Goal: Task Accomplishment & Management: Use online tool/utility

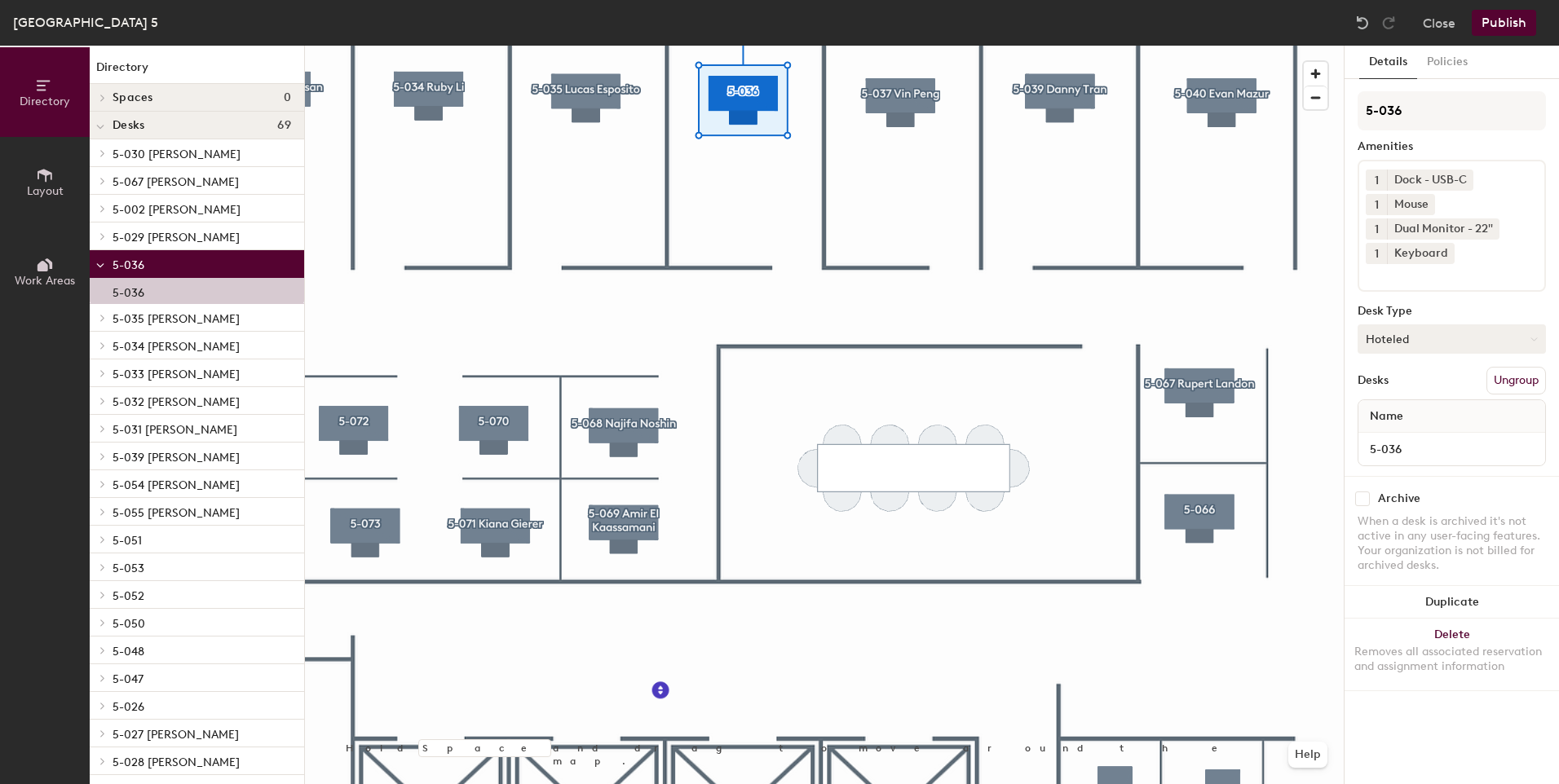
click at [1530, 338] on icon at bounding box center [1534, 339] width 8 height 8
click at [1417, 386] on div "Assigned" at bounding box center [1439, 390] width 164 height 25
click at [1437, 109] on input "5-036" at bounding box center [1452, 110] width 188 height 39
type input "5-036 [PERSON_NAME]"
click at [1421, 250] on div "Keyboard" at bounding box center [1420, 253] width 68 height 21
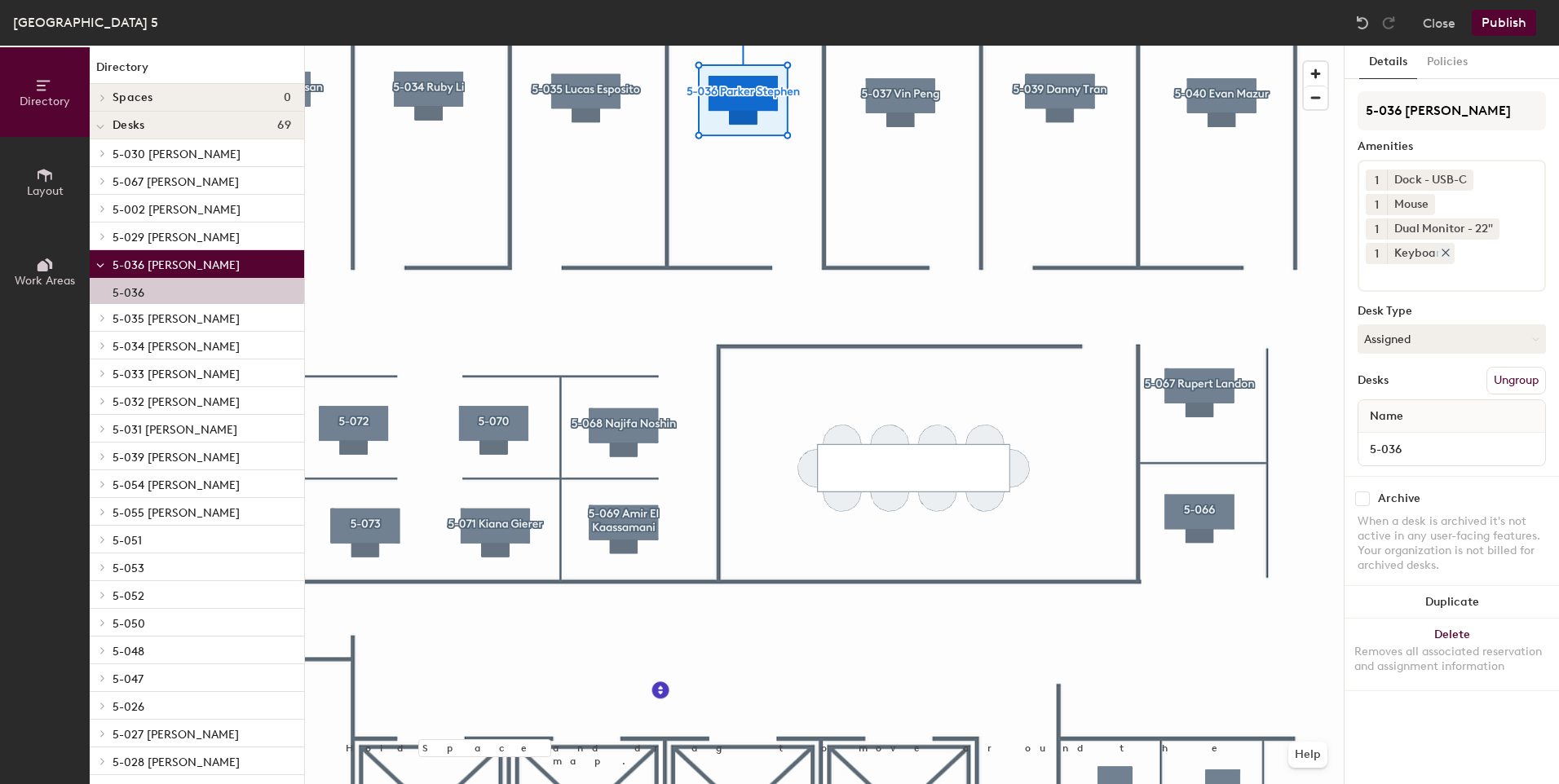
click at [1441, 250] on icon at bounding box center [1446, 252] width 11 height 11
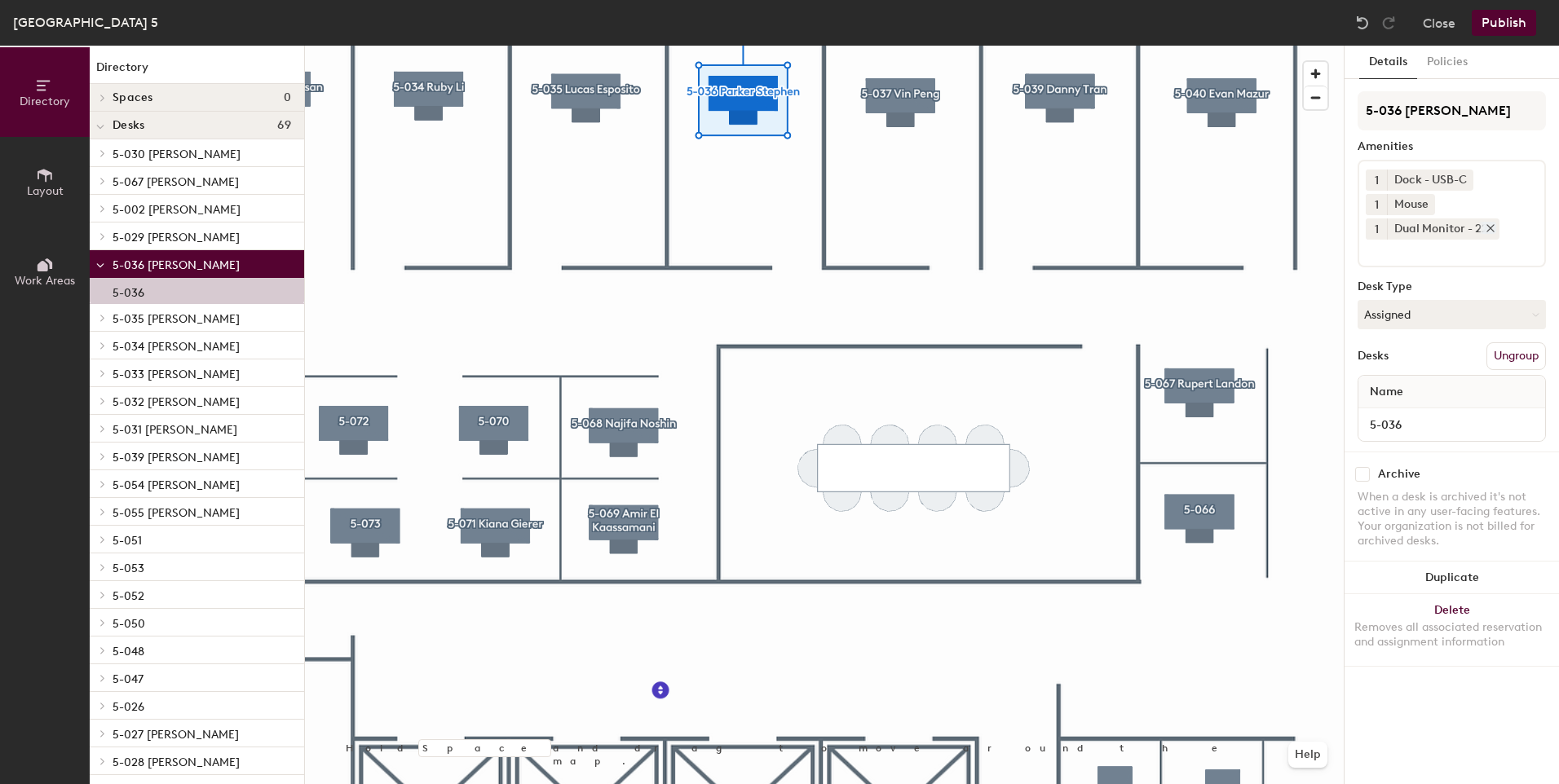
click at [1491, 224] on icon at bounding box center [1491, 229] width 11 height 11
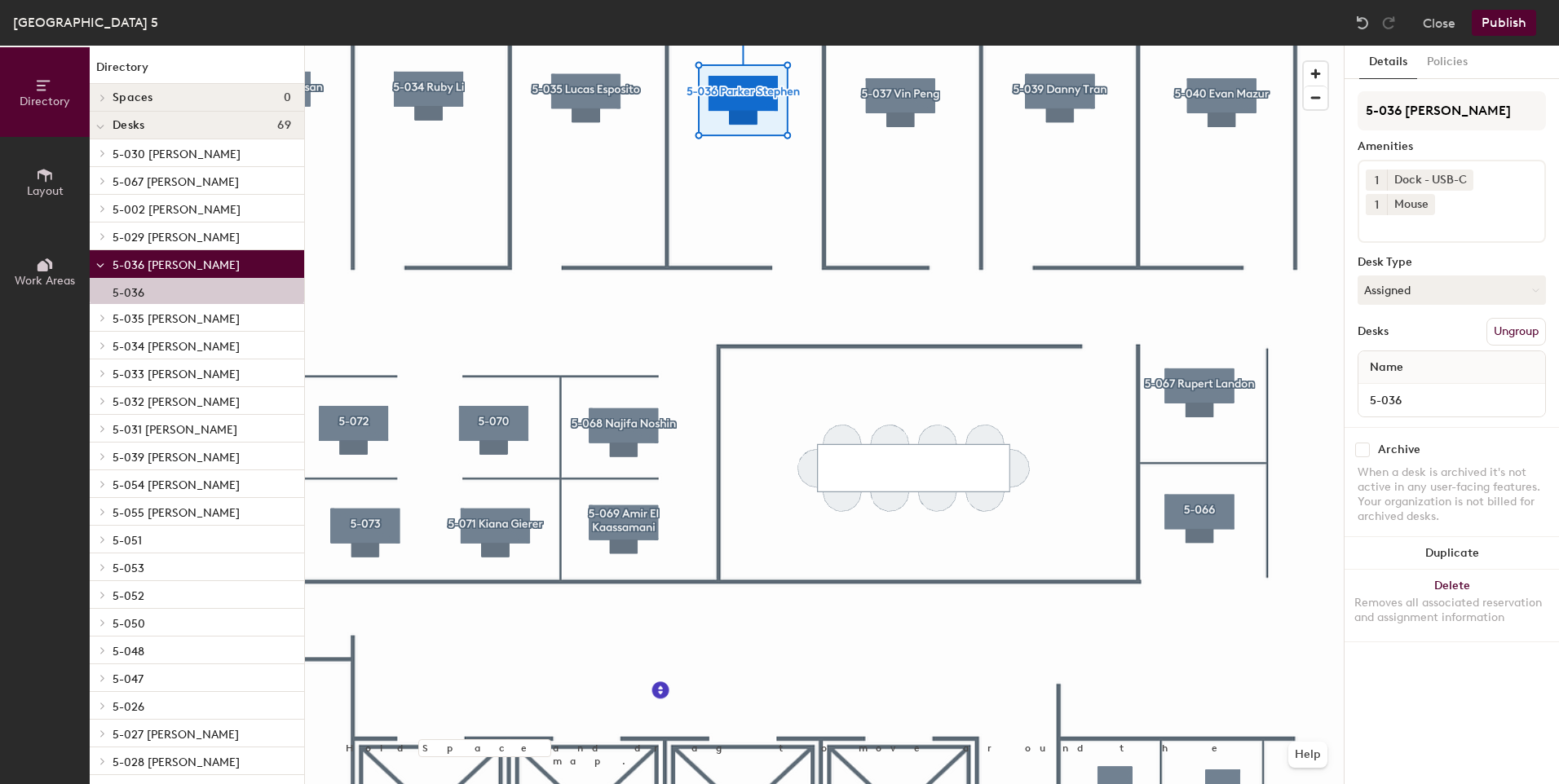
click at [1430, 203] on icon at bounding box center [1426, 204] width 11 height 11
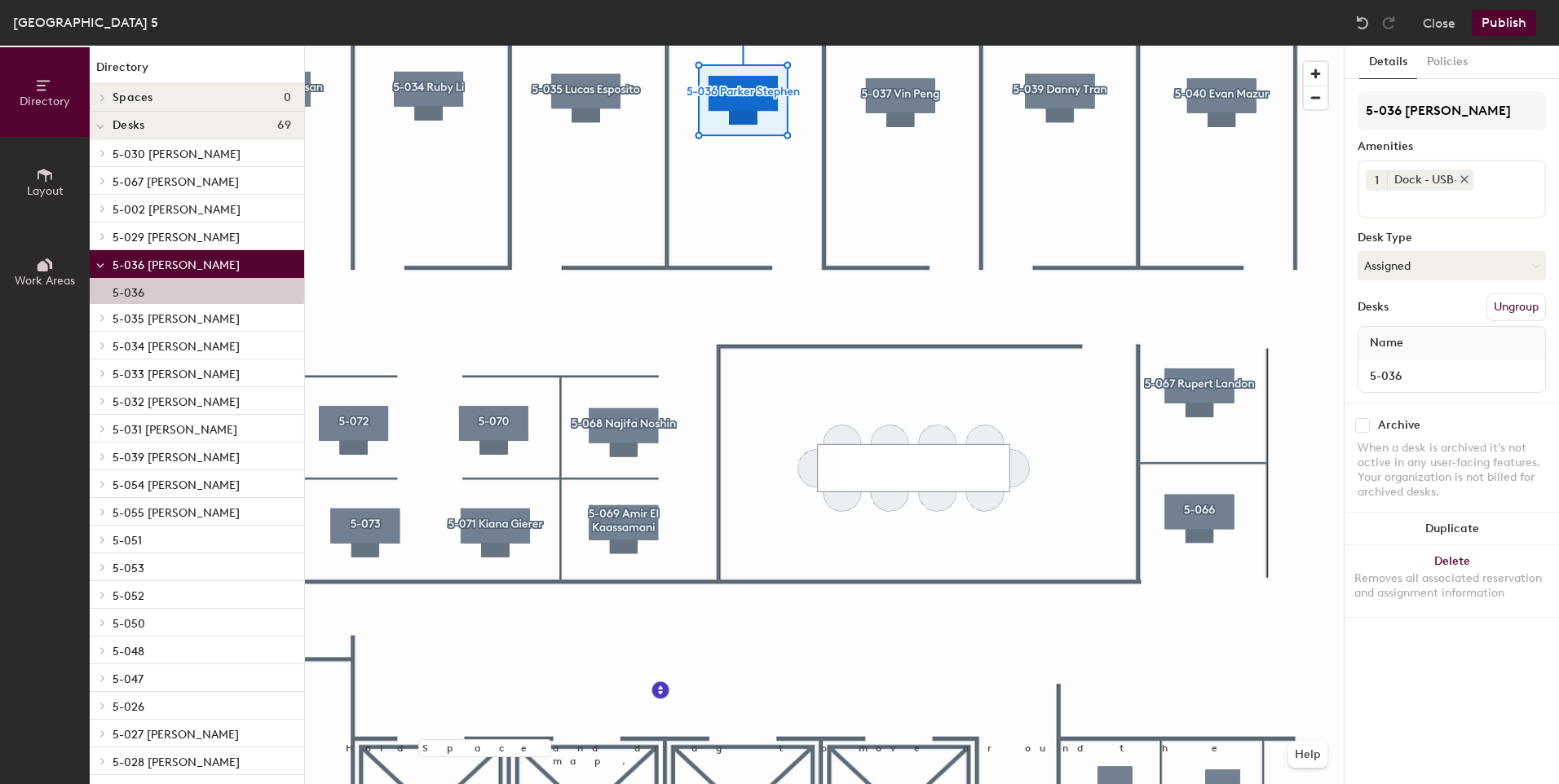
click at [1465, 180] on icon at bounding box center [1464, 179] width 7 height 7
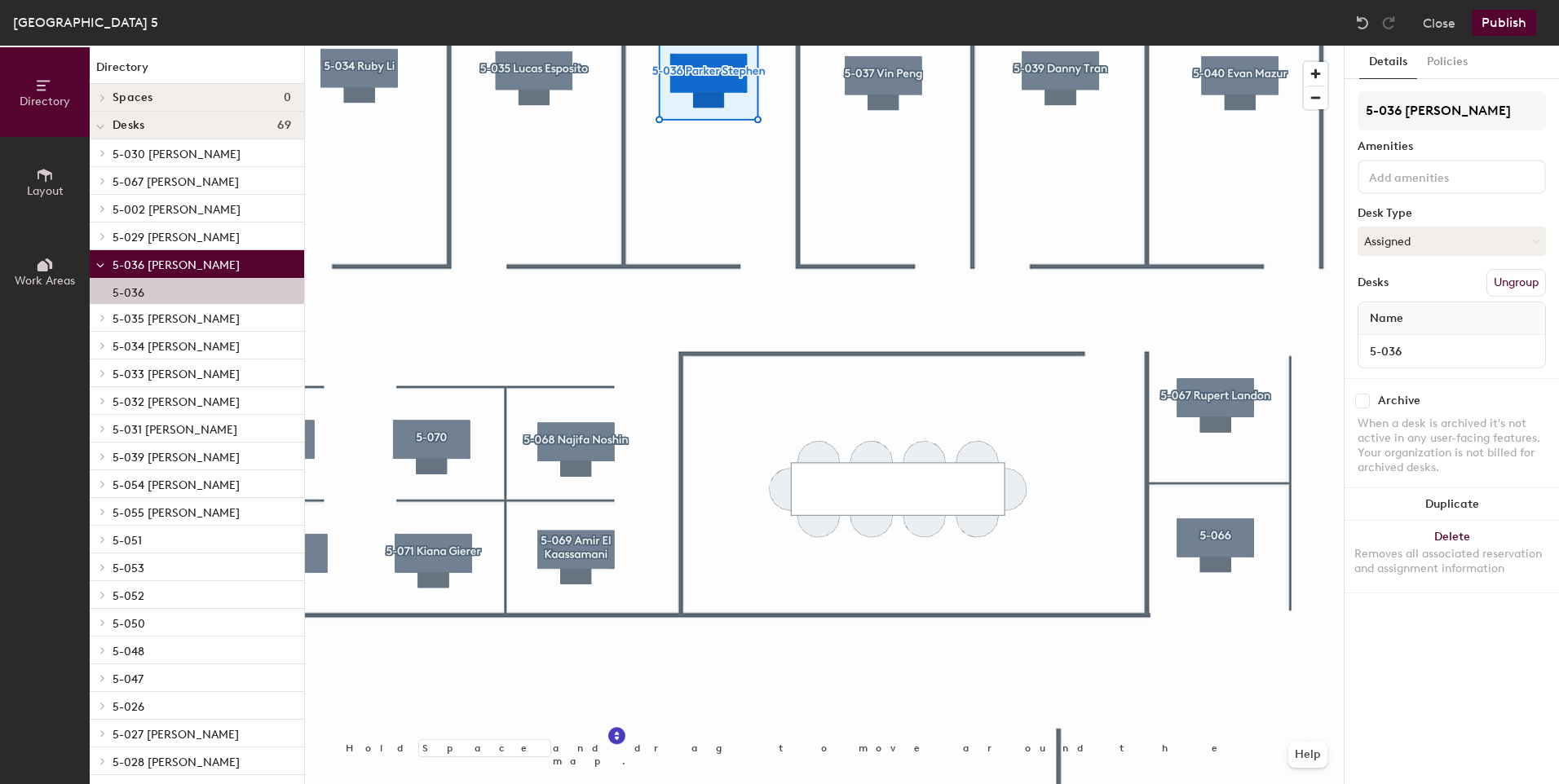
click at [1500, 15] on button "Publish" at bounding box center [1504, 22] width 64 height 26
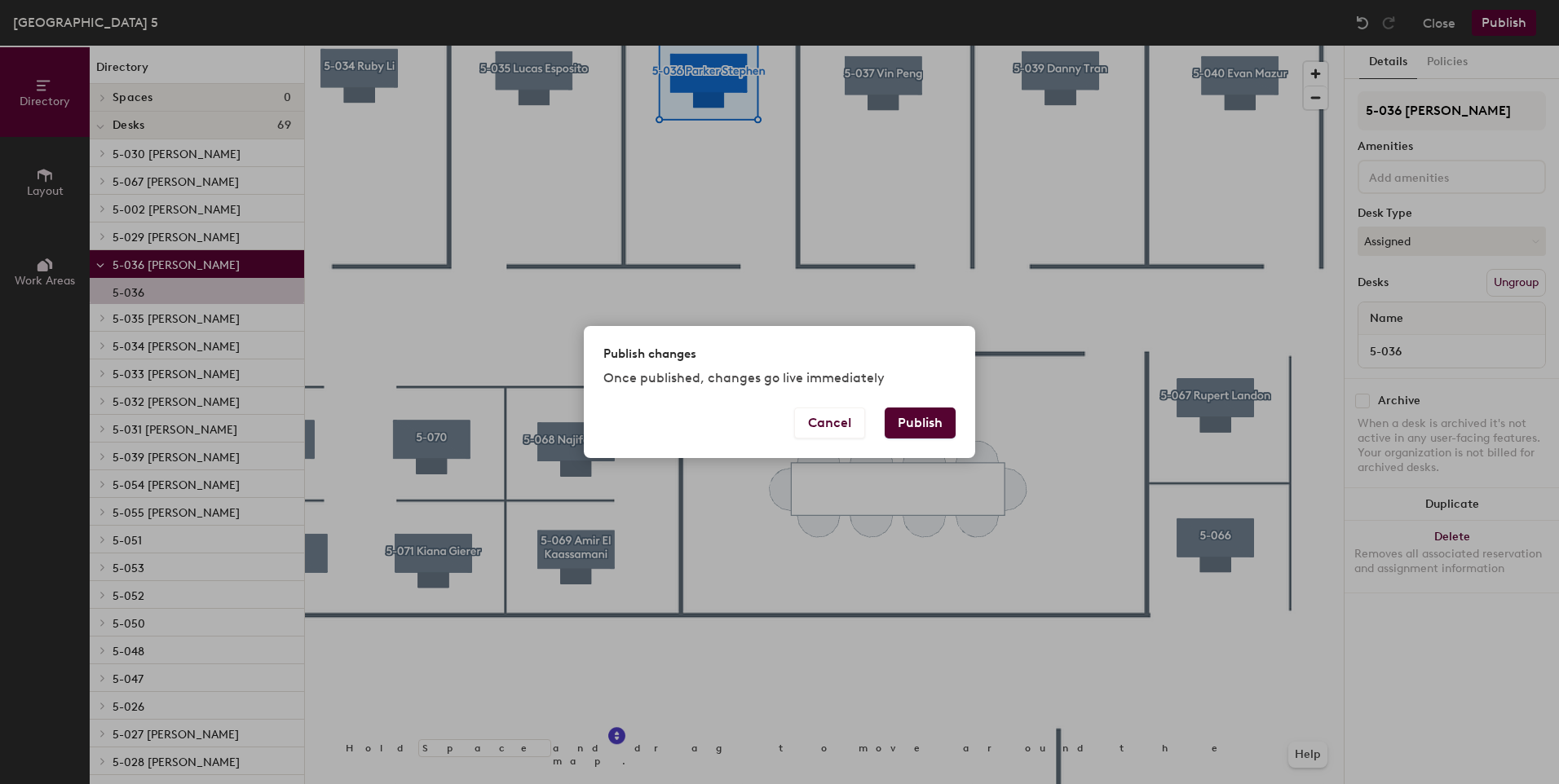
click at [933, 423] on button "Publish" at bounding box center [920, 423] width 71 height 31
